Goal: Task Accomplishment & Management: Use online tool/utility

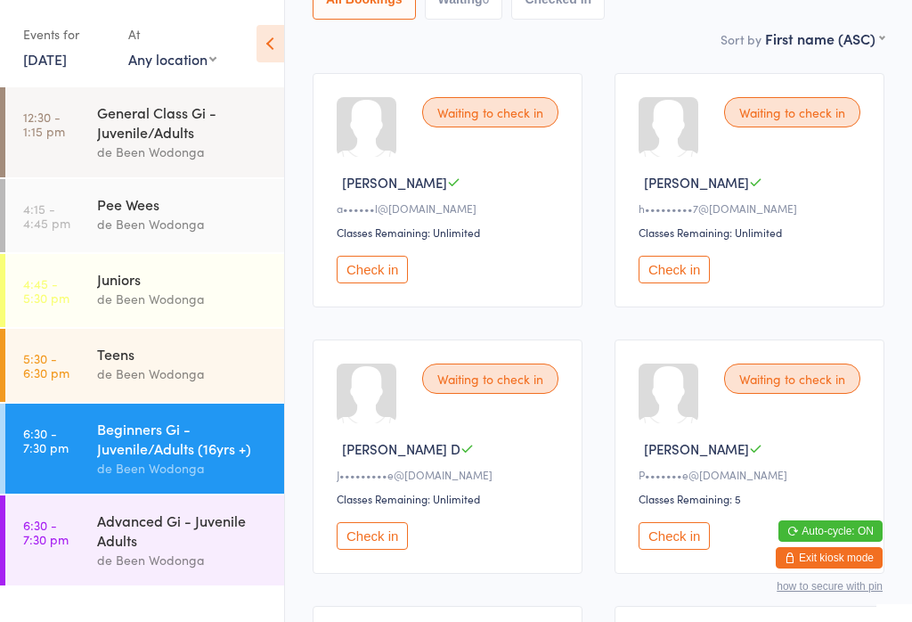
scroll to position [226, 0]
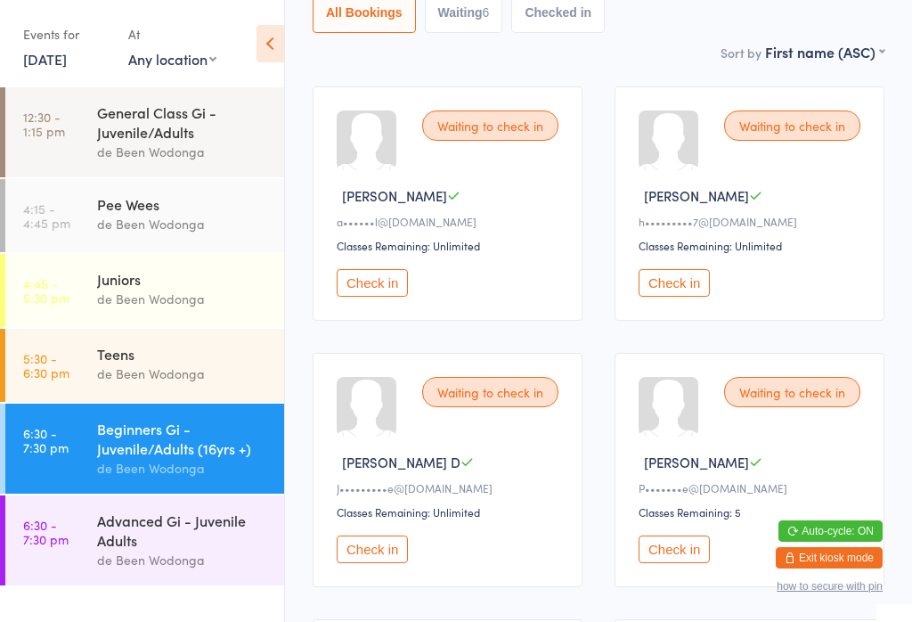
click at [680, 294] on button "Check in" at bounding box center [673, 283] width 71 height 28
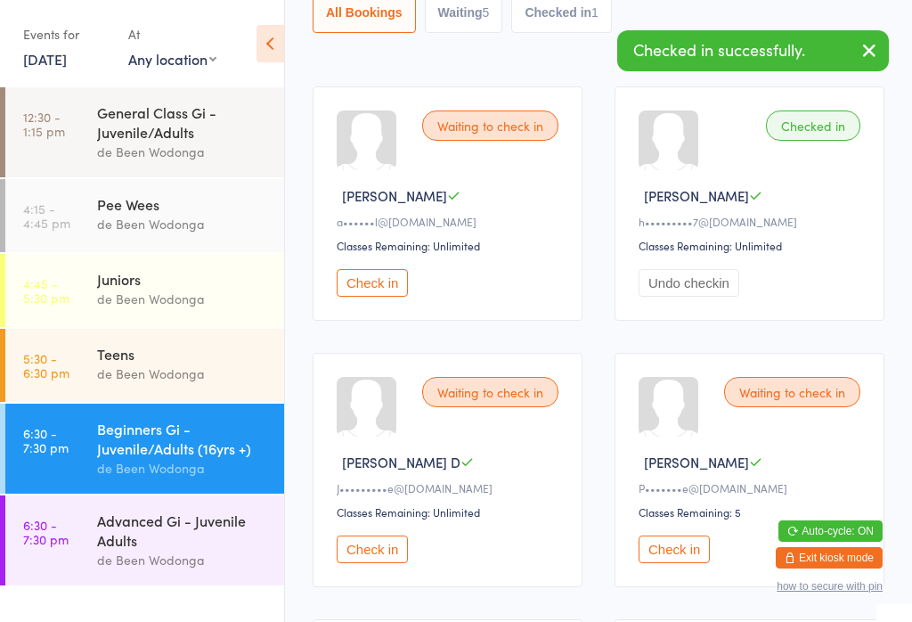
click at [119, 436] on div "Beginners Gi - Juvenile/Adults (16yrs +)" at bounding box center [183, 438] width 172 height 39
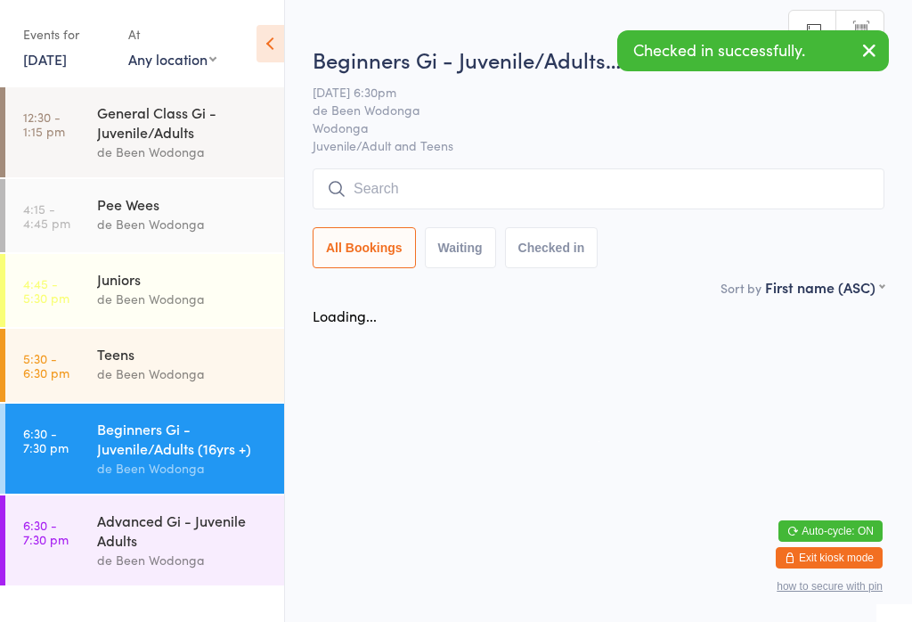
scroll to position [0, 0]
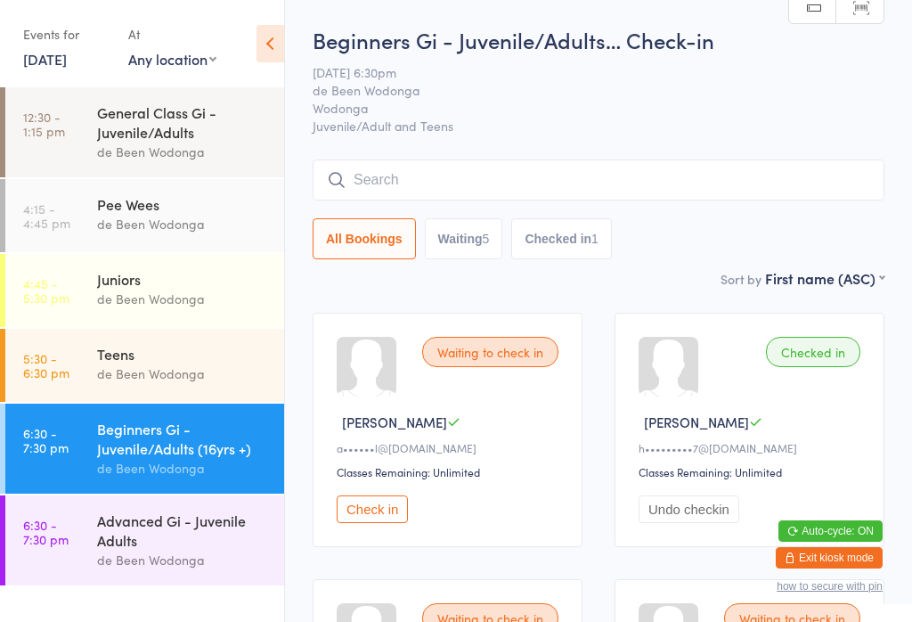
click at [158, 546] on div "Advanced Gi - Juvenile Adults" at bounding box center [183, 529] width 172 height 39
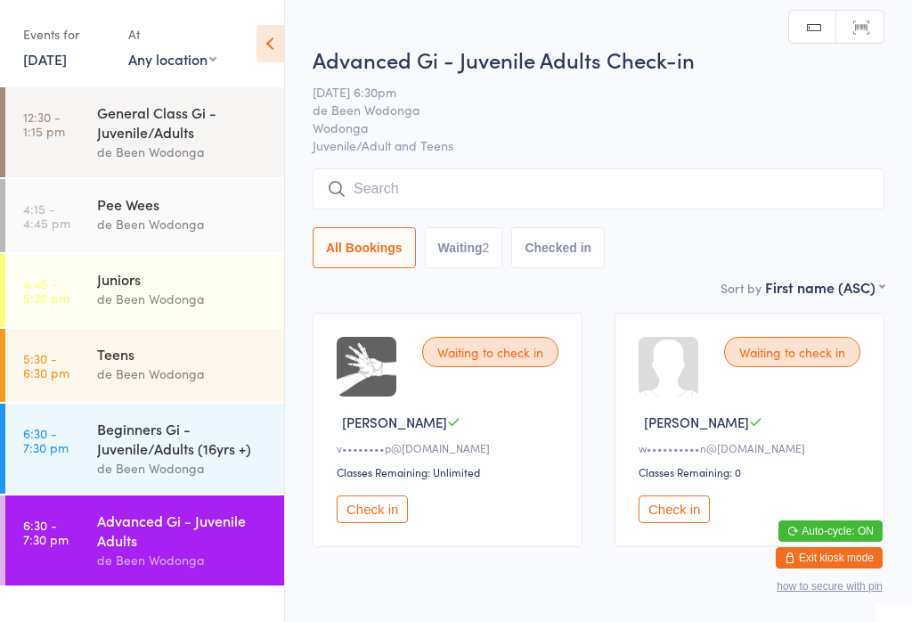
click at [674, 514] on button "Check in" at bounding box center [673, 509] width 71 height 28
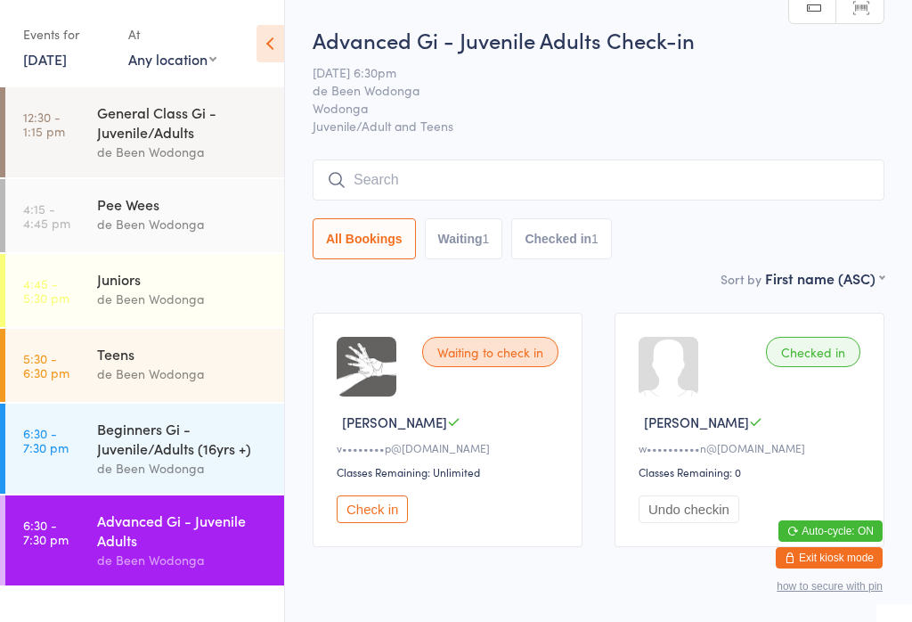
click at [99, 454] on div "Beginners Gi - Juvenile/Adults (16yrs +)" at bounding box center [183, 438] width 172 height 39
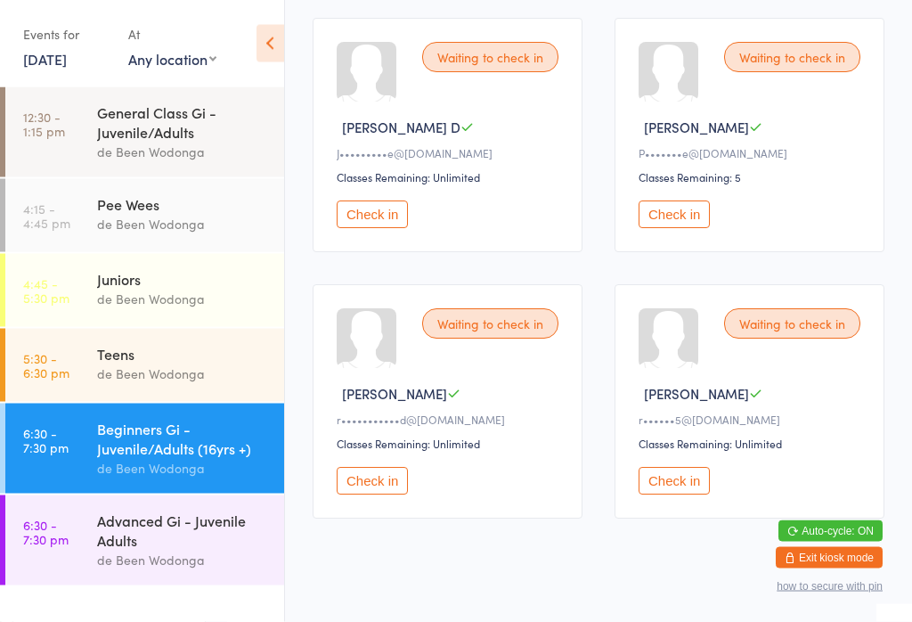
scroll to position [575, 0]
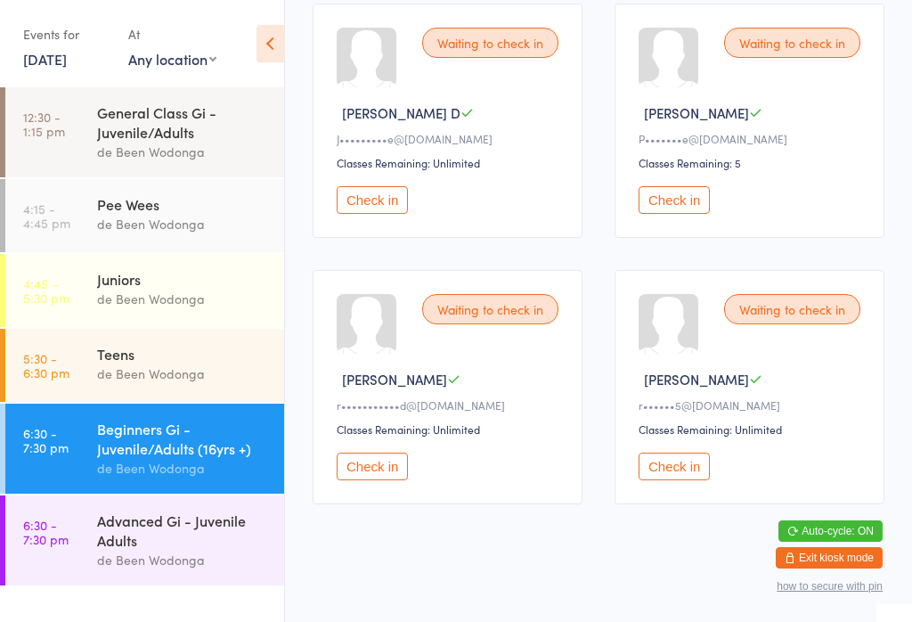
click at [686, 478] on button "Check in" at bounding box center [673, 466] width 71 height 28
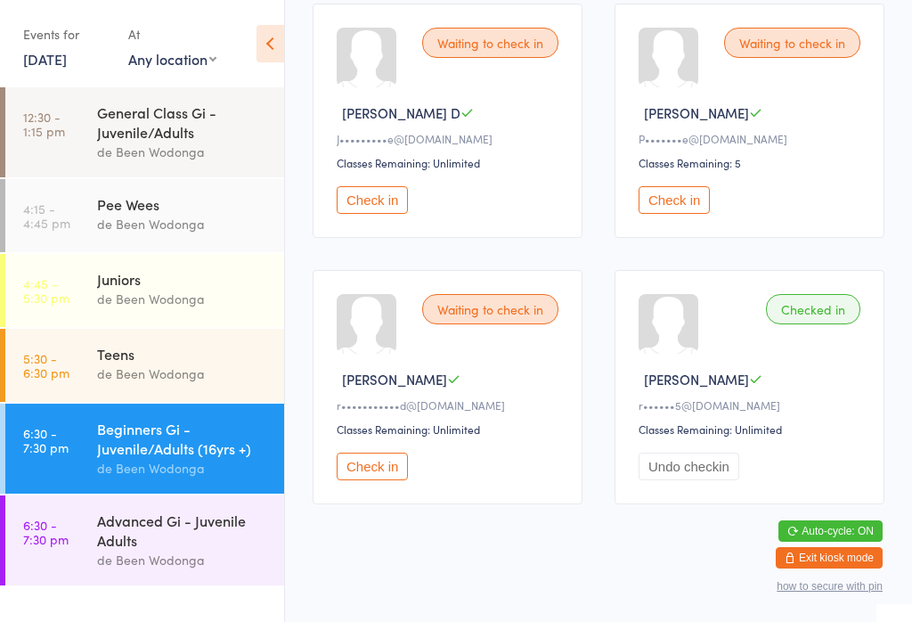
click at [180, 444] on div "Beginners Gi - Juvenile/Adults (16yrs +)" at bounding box center [183, 438] width 172 height 39
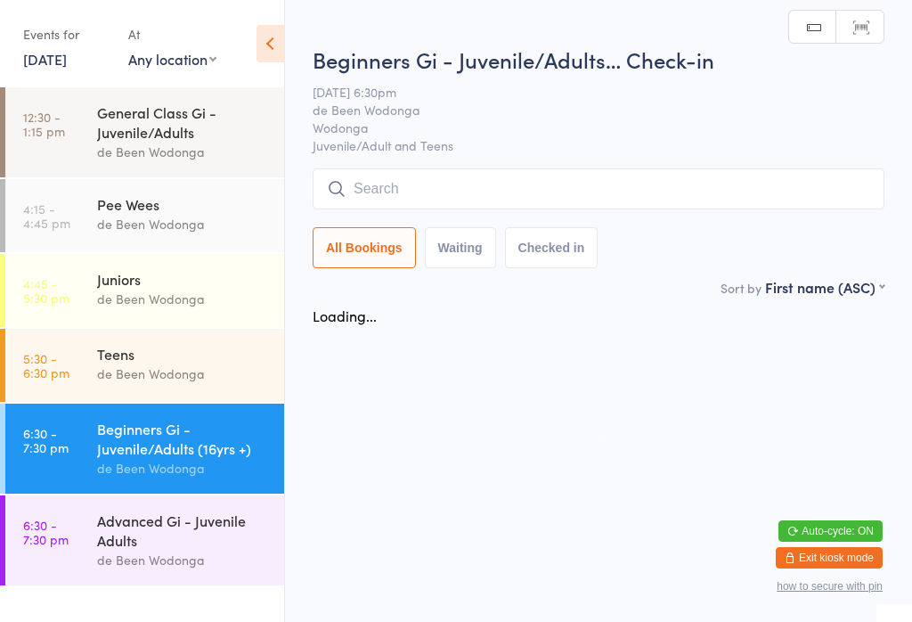
scroll to position [0, 0]
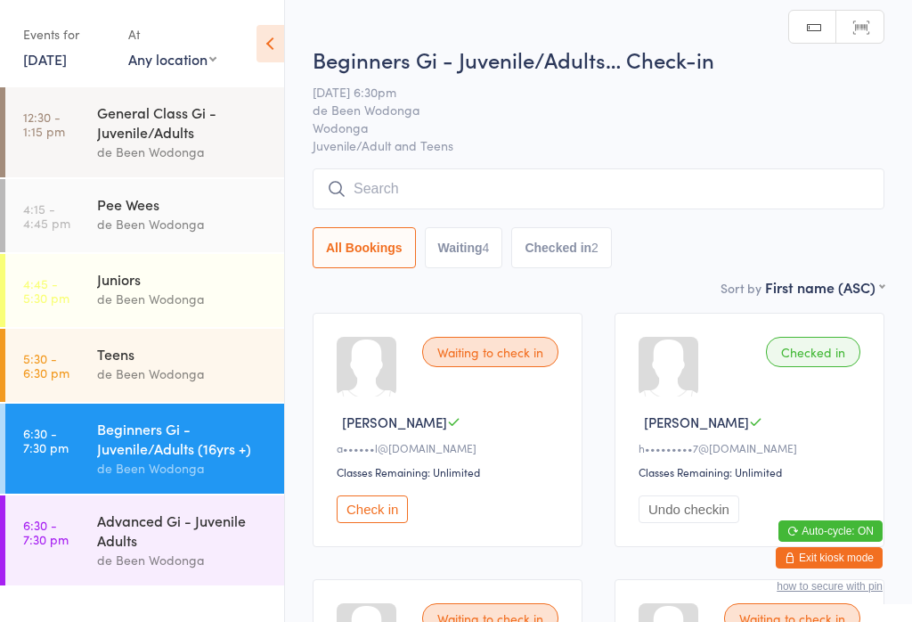
click at [592, 186] on input "search" at bounding box center [599, 188] width 572 height 41
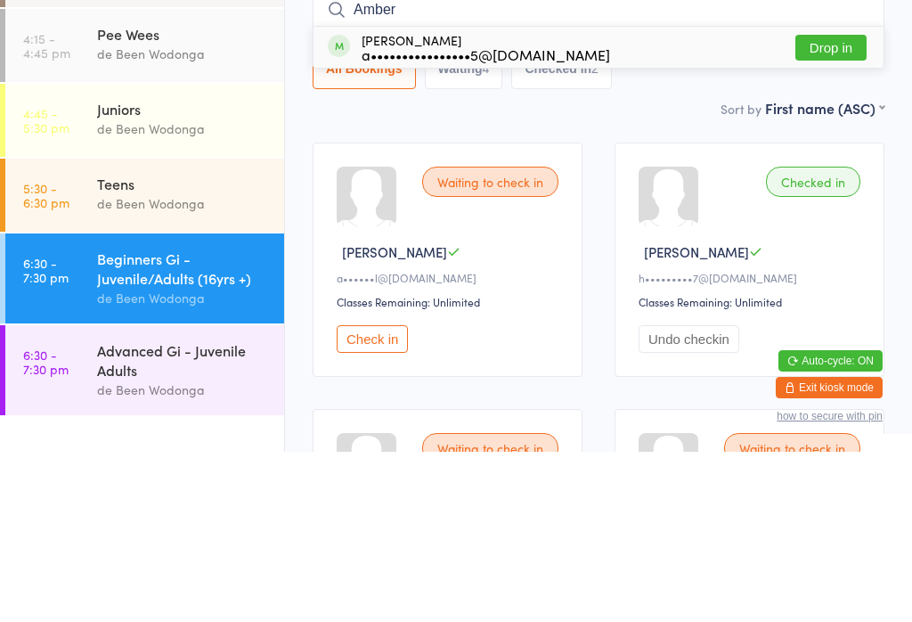
type input "Amber"
click at [545, 217] on div "a••••••••••••••••5@[DOMAIN_NAME]" at bounding box center [486, 224] width 248 height 14
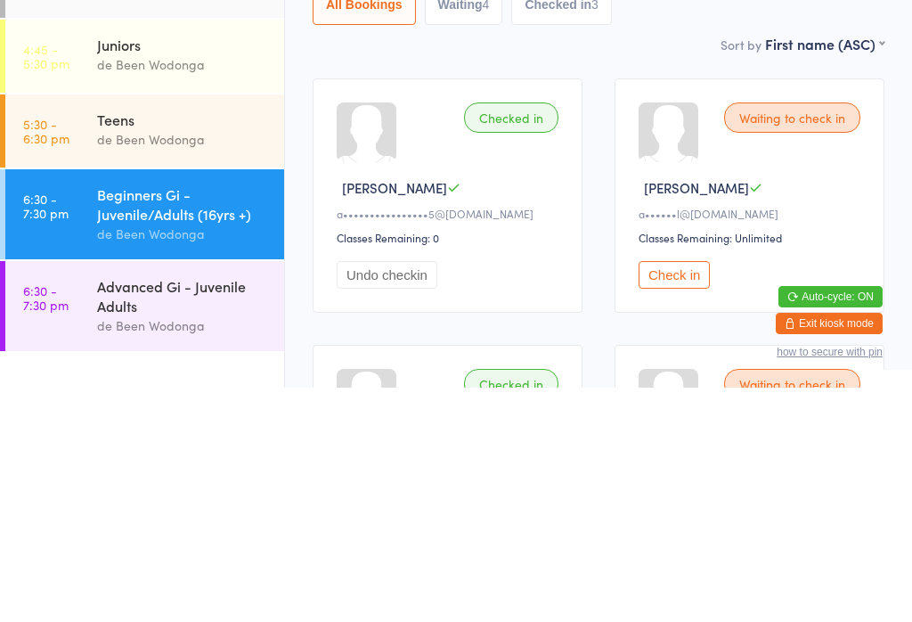
click at [110, 419] on div "Beginners Gi - Juvenile/Adults (16yrs +)" at bounding box center [183, 438] width 172 height 39
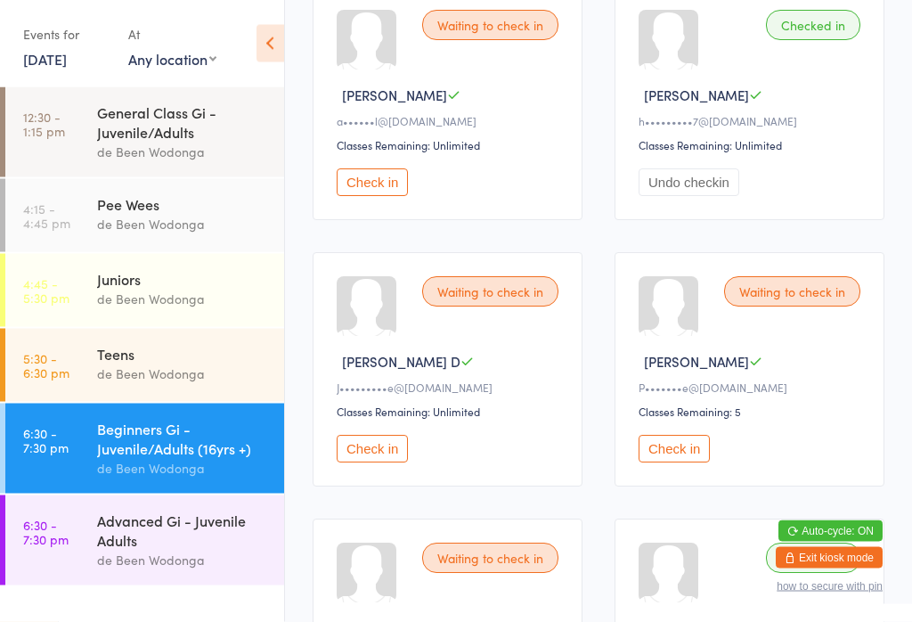
click at [383, 463] on button "Check in" at bounding box center [372, 449] width 71 height 28
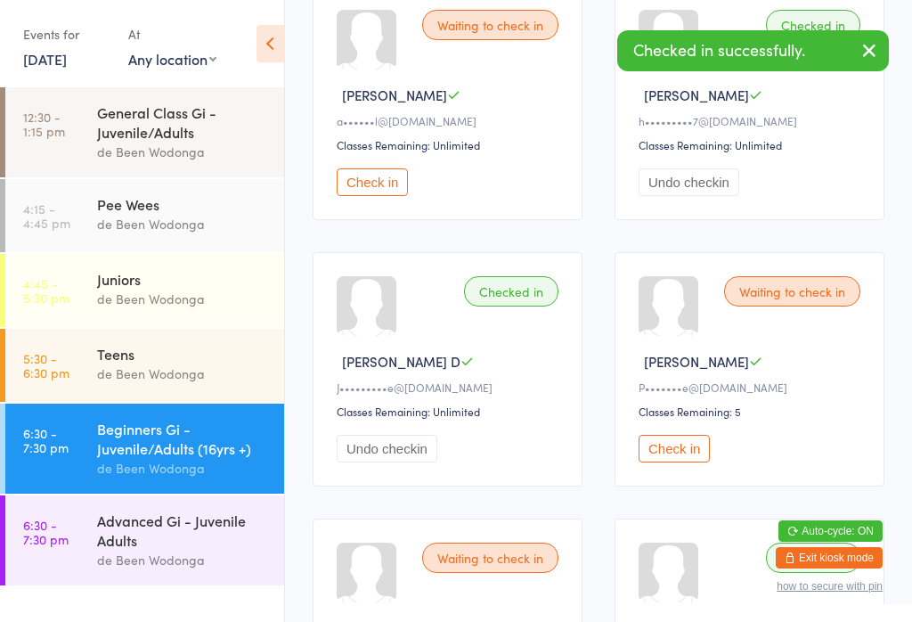
click at [94, 553] on link "6:30 - 7:30 pm Advanced Gi - Juvenile Adults de Been Wodonga" at bounding box center [144, 540] width 279 height 90
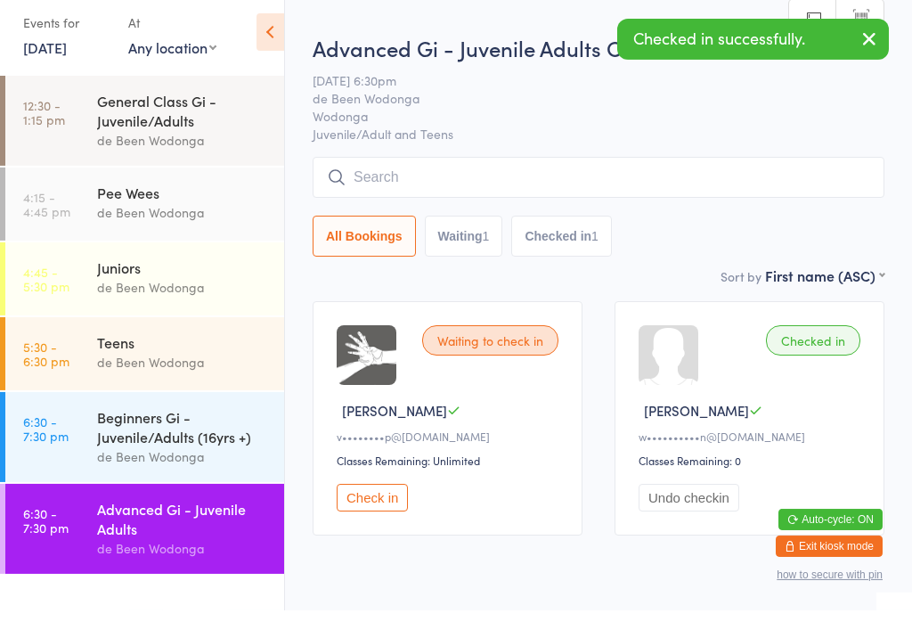
scroll to position [32, 0]
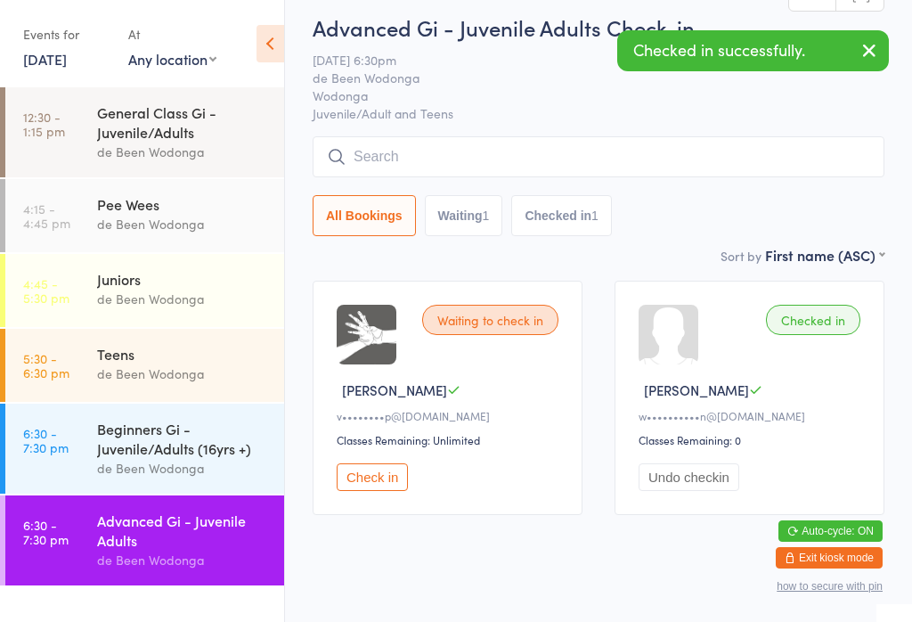
click at [128, 424] on div "Beginners Gi - Juvenile/Adults (16yrs +)" at bounding box center [183, 438] width 172 height 39
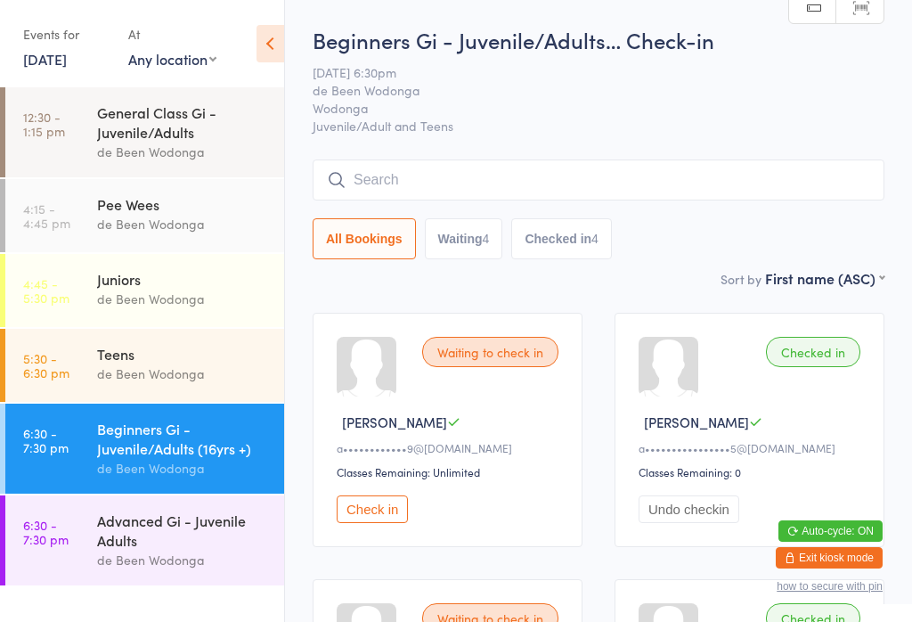
click at [369, 516] on button "Check in" at bounding box center [372, 509] width 71 height 28
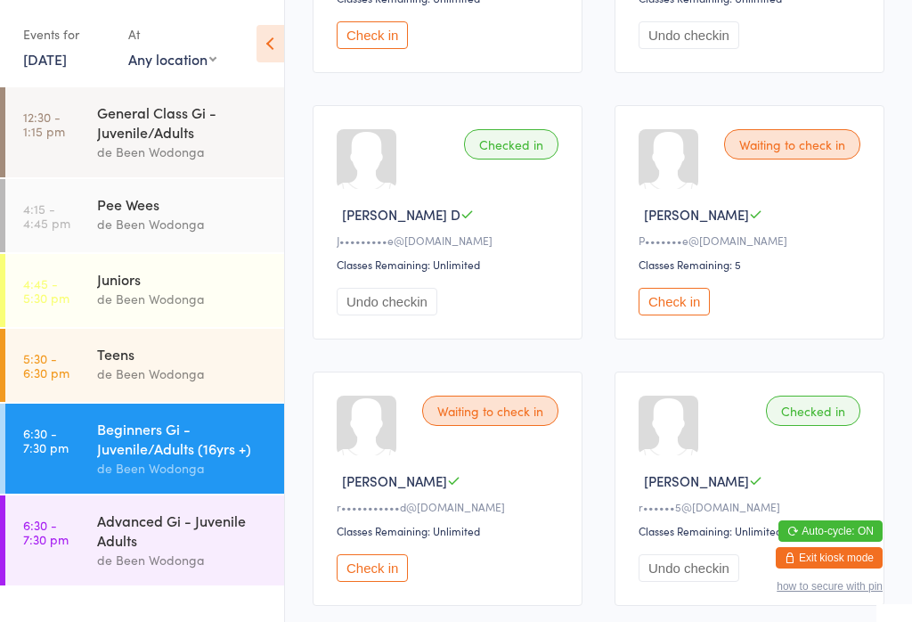
scroll to position [847, 0]
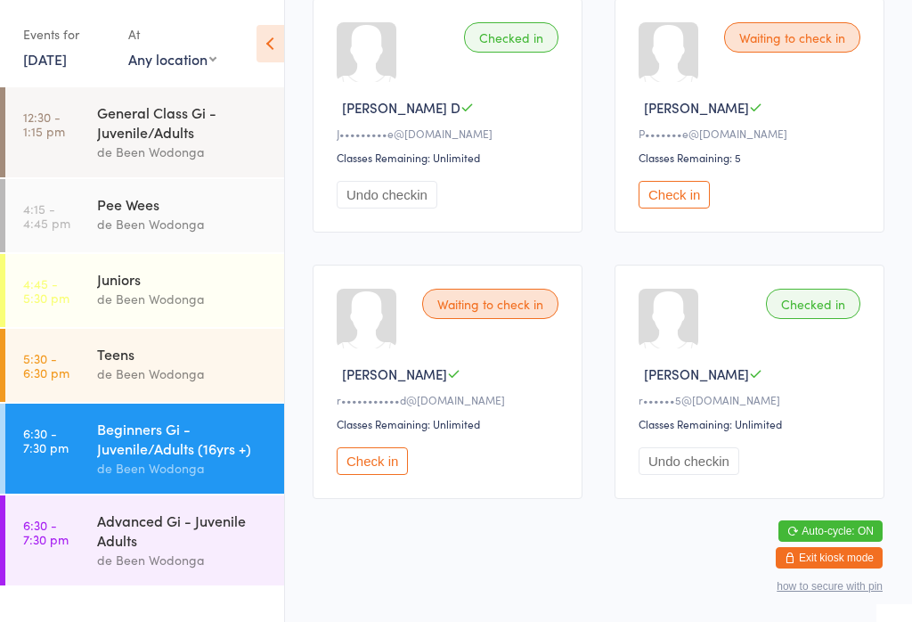
click at [378, 473] on button "Check in" at bounding box center [372, 461] width 71 height 28
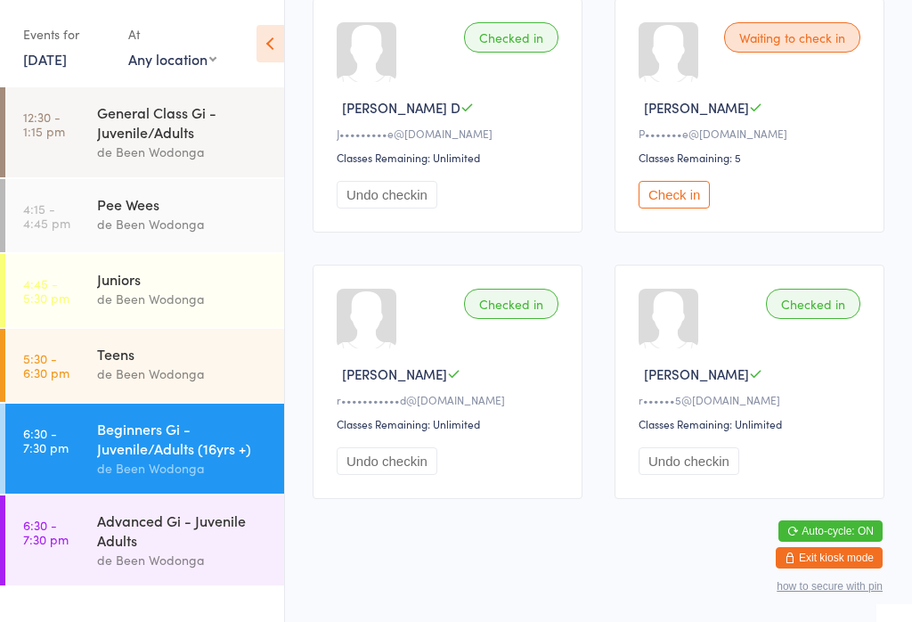
click at [134, 565] on div "de Been Wodonga" at bounding box center [183, 559] width 172 height 20
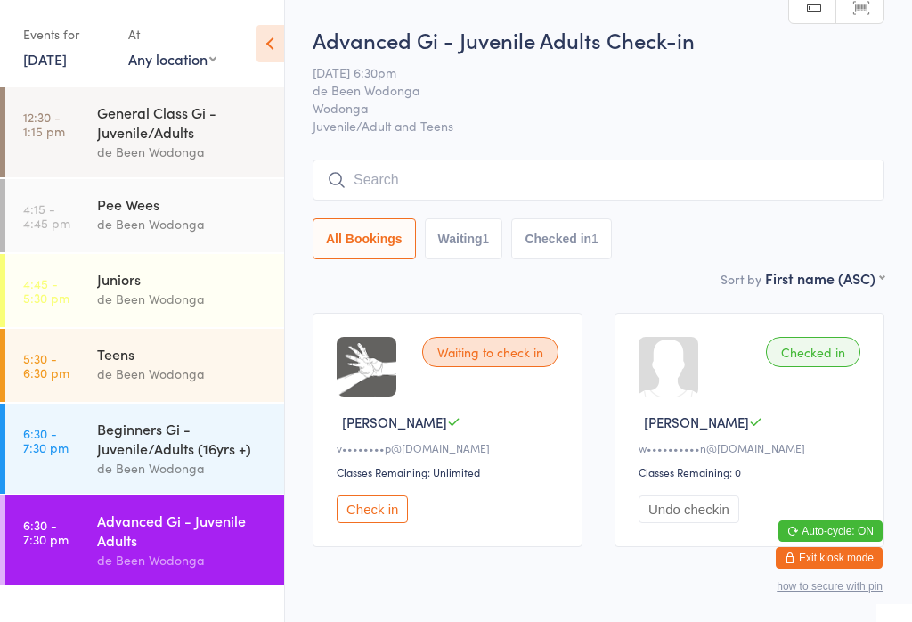
click at [639, 191] on input "search" at bounding box center [599, 179] width 572 height 41
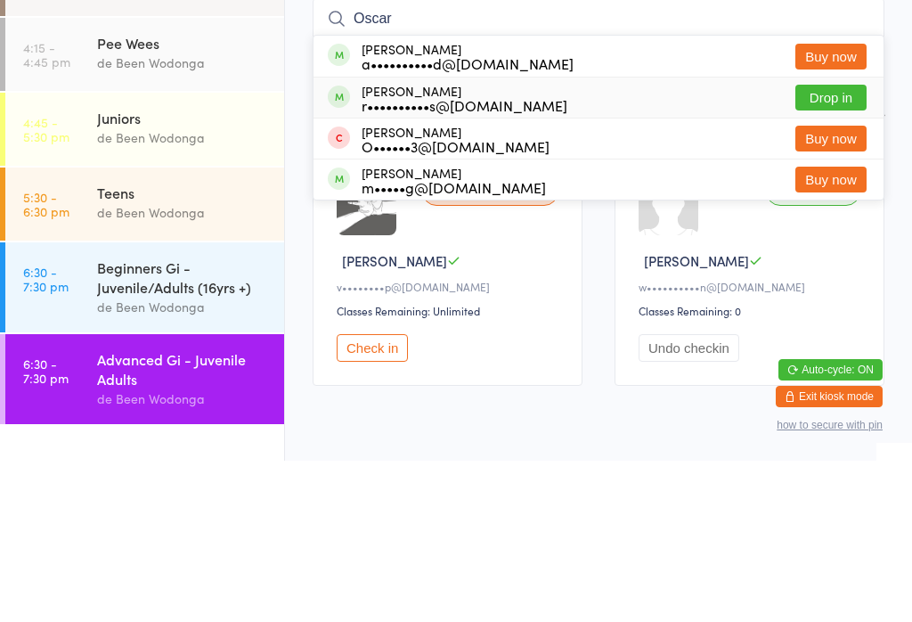
type input "Oscar"
click at [835, 246] on button "Drop in" at bounding box center [830, 259] width 71 height 26
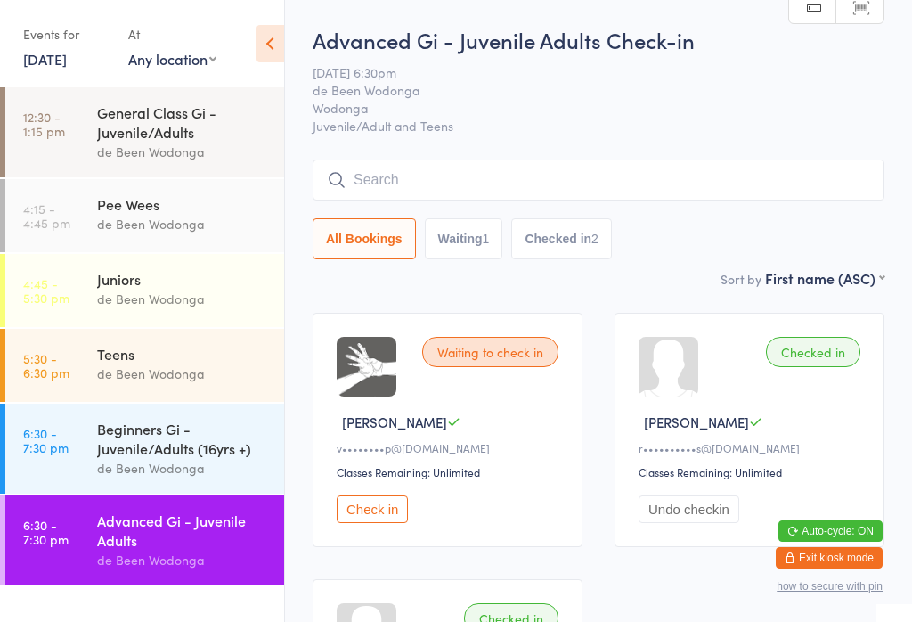
click at [70, 451] on link "6:30 - 7:30 pm Beginners Gi - Juvenile/Adults (16yrs +) de Been Wodonga" at bounding box center [144, 448] width 279 height 90
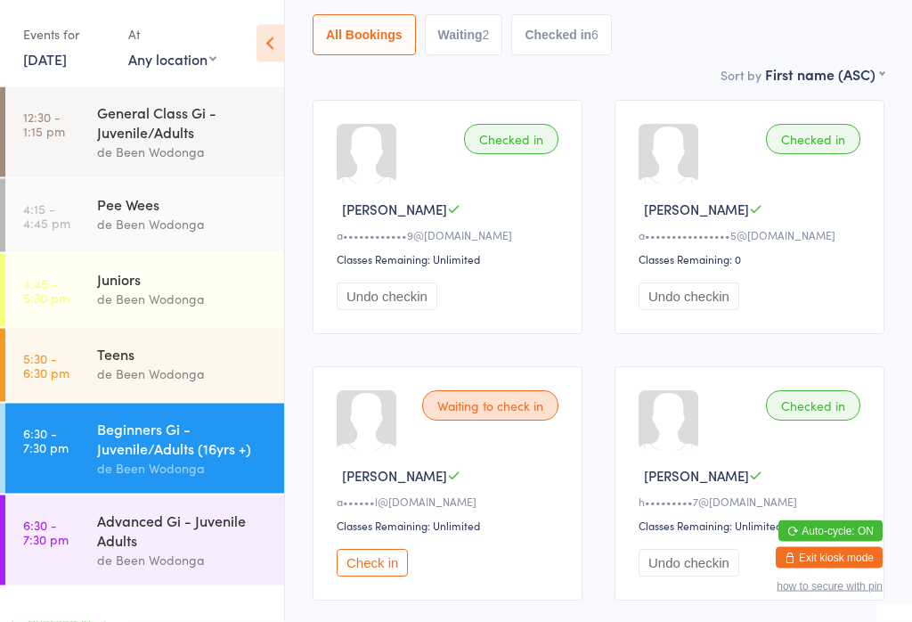
scroll to position [225, 0]
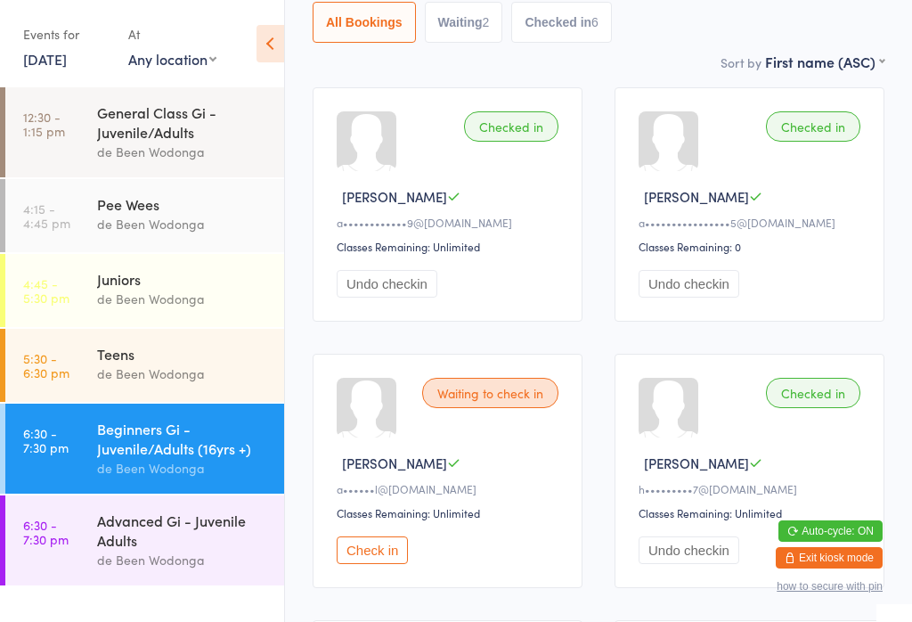
click at [378, 564] on button "Check in" at bounding box center [372, 550] width 71 height 28
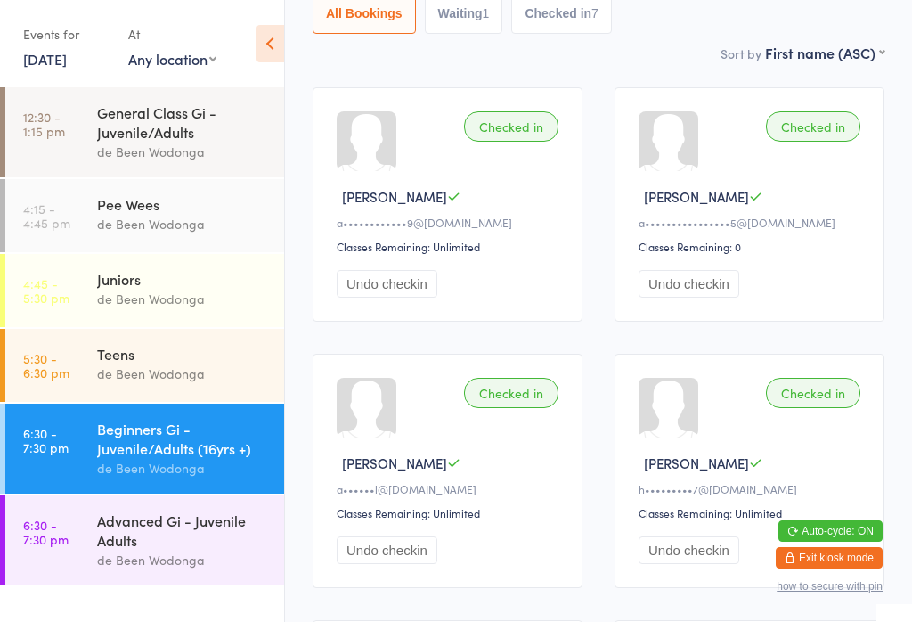
click at [111, 528] on div "Advanced Gi - Juvenile Adults" at bounding box center [183, 529] width 172 height 39
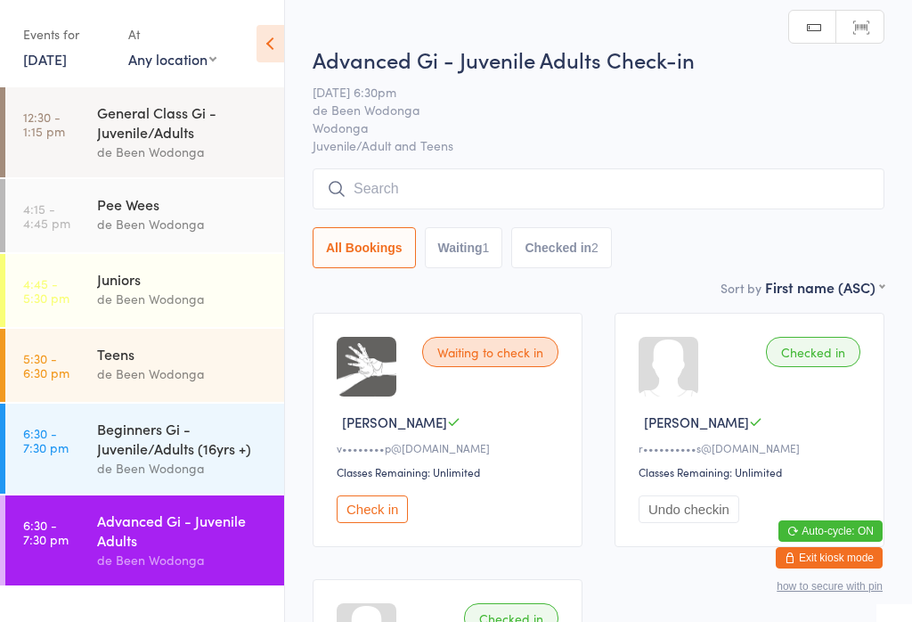
click at [409, 179] on input "search" at bounding box center [599, 188] width 572 height 41
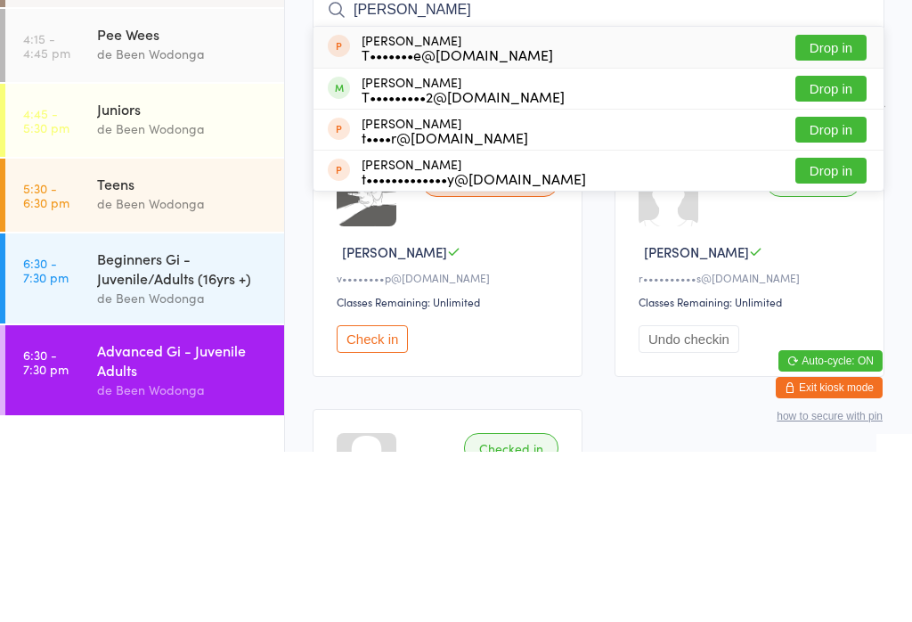
type input "[PERSON_NAME]"
click at [809, 246] on button "Drop in" at bounding box center [830, 259] width 71 height 26
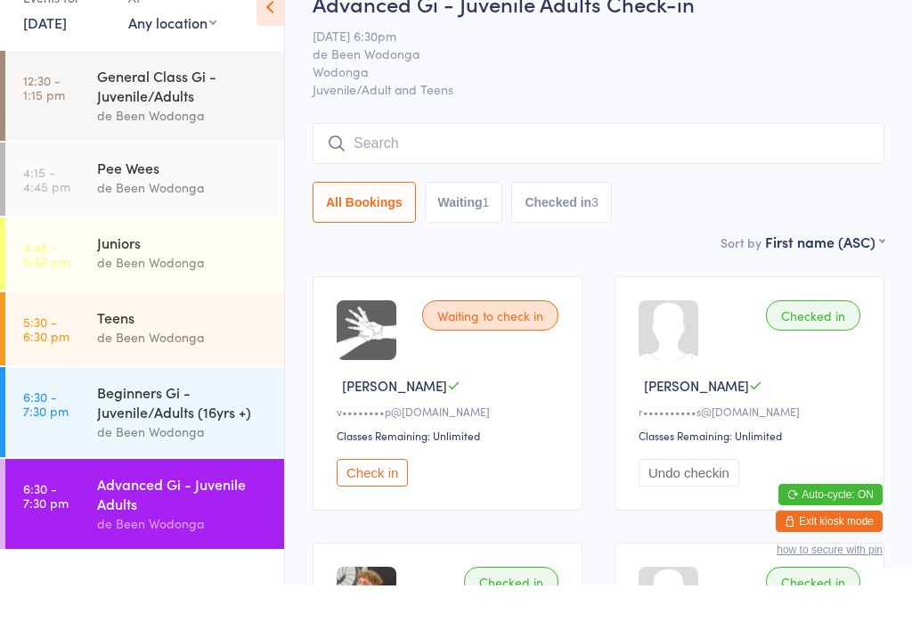
scroll to position [47, 0]
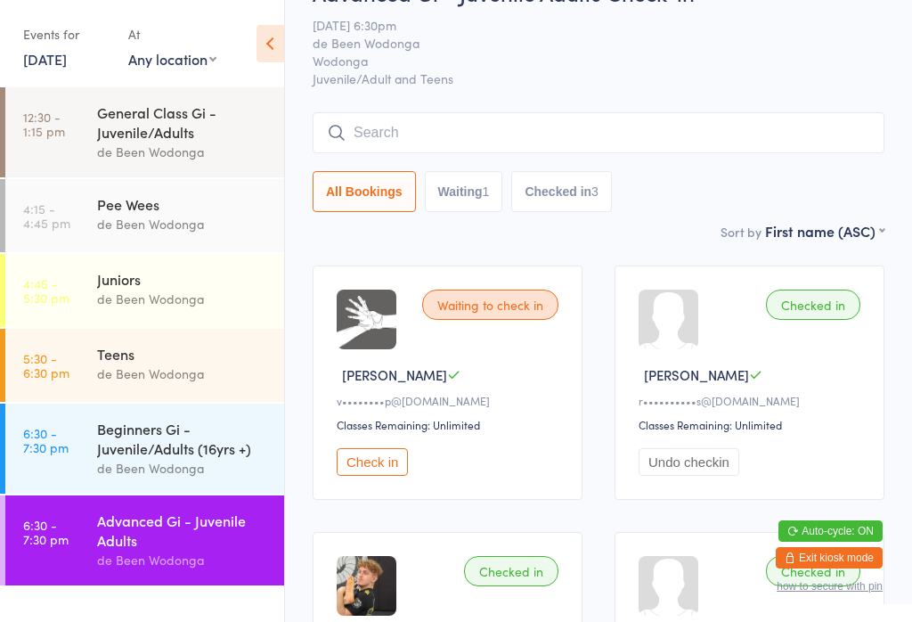
click at [728, 118] on input "search" at bounding box center [599, 132] width 572 height 41
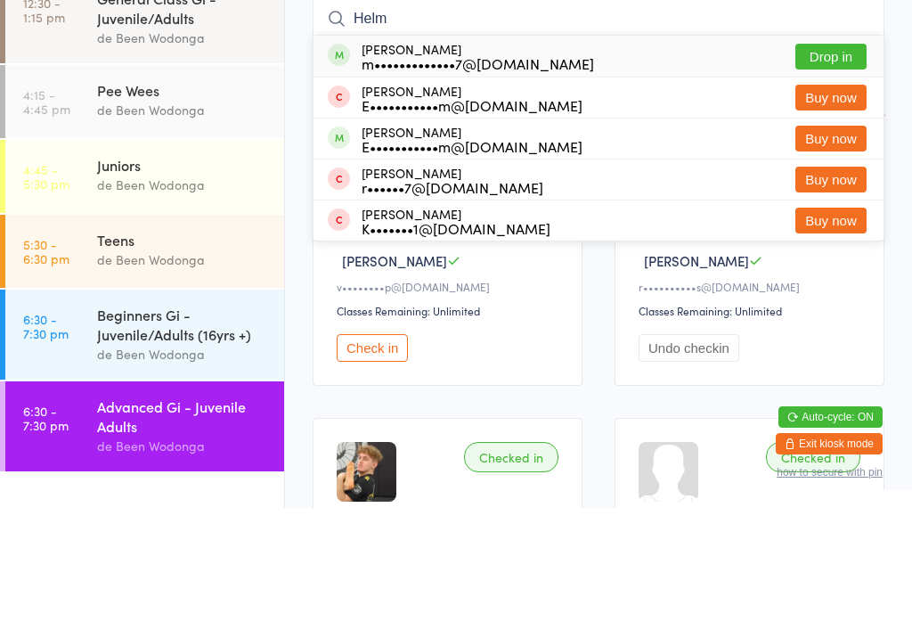
type input "Helm"
click at [849, 158] on button "Drop in" at bounding box center [830, 171] width 71 height 26
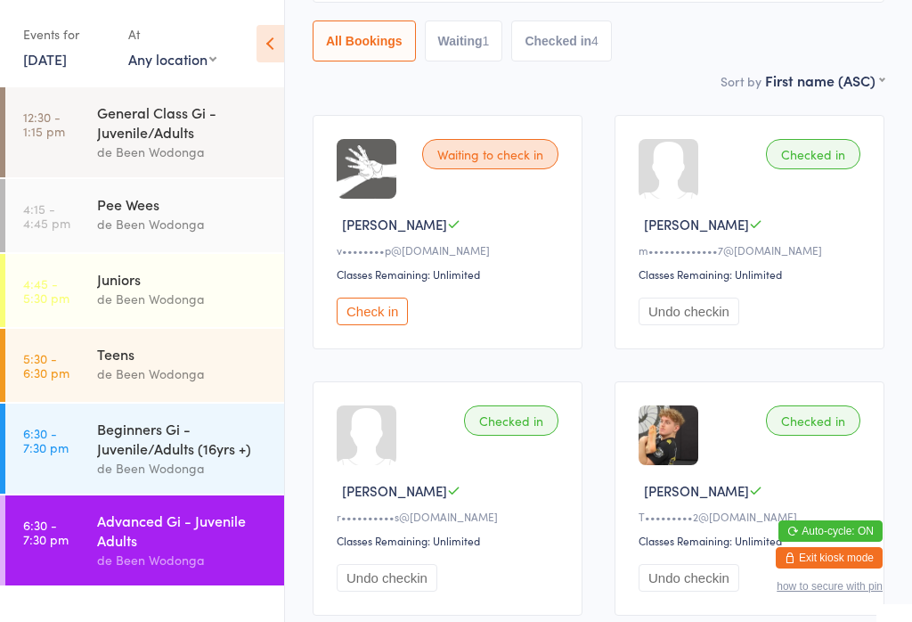
scroll to position [199, 0]
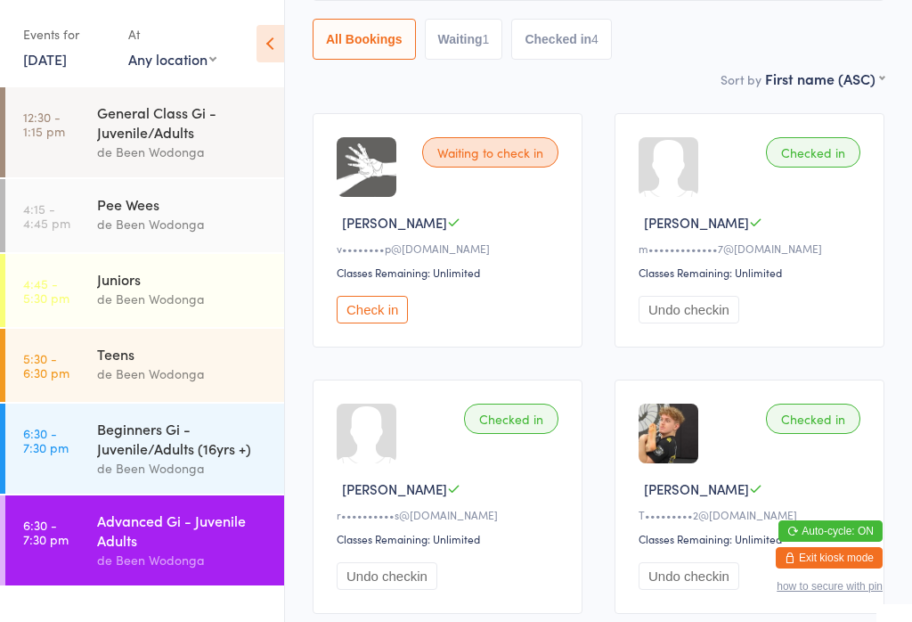
click at [175, 455] on div "Beginners Gi - Juvenile/Adults (16yrs +)" at bounding box center [183, 438] width 172 height 39
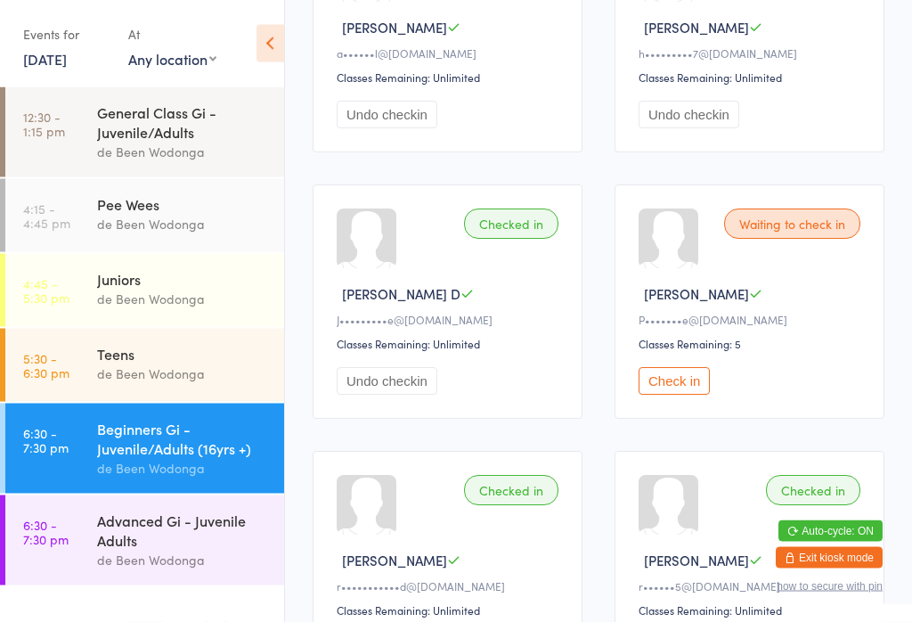
scroll to position [664, 0]
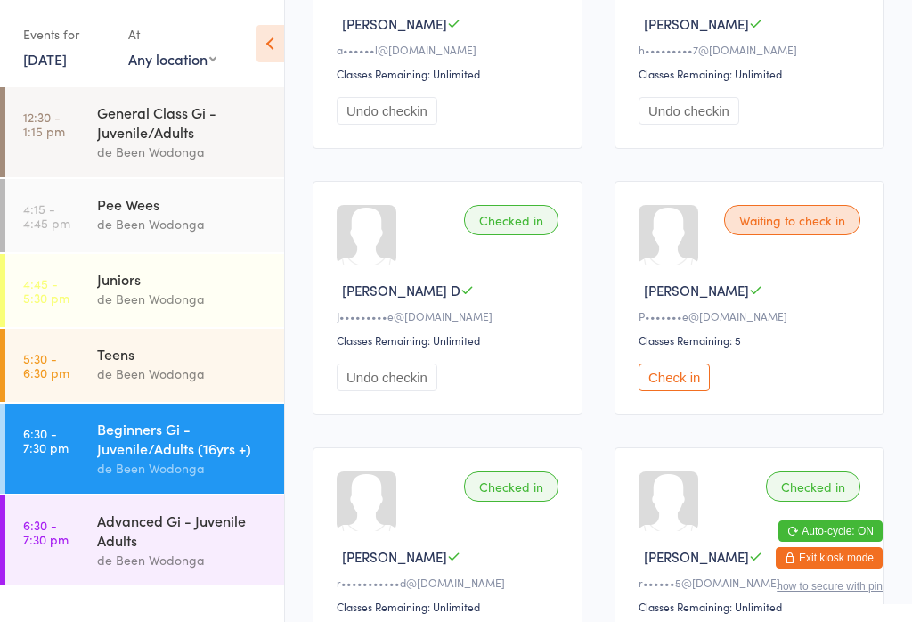
click at [695, 389] on button "Check in" at bounding box center [673, 377] width 71 height 28
click at [60, 585] on link "6:30 - 7:30 pm Advanced Gi - Juvenile Adults de Been Wodonga" at bounding box center [144, 540] width 279 height 90
